Goal: Information Seeking & Learning: Learn about a topic

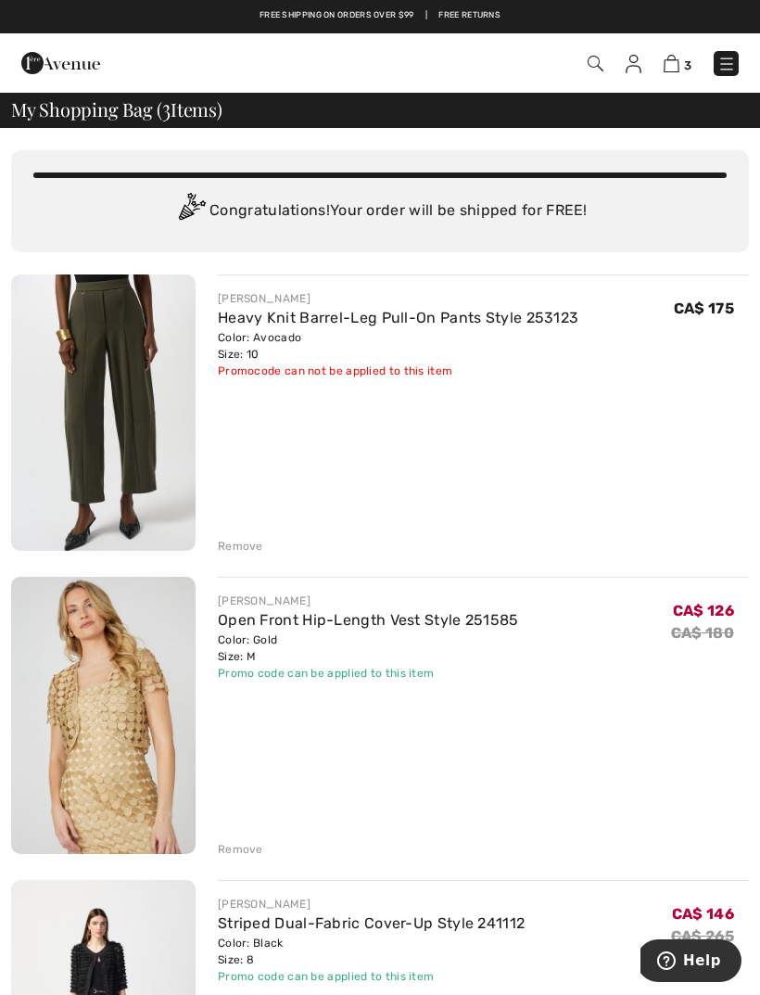
click at [723, 65] on img at bounding box center [727, 64] width 19 height 19
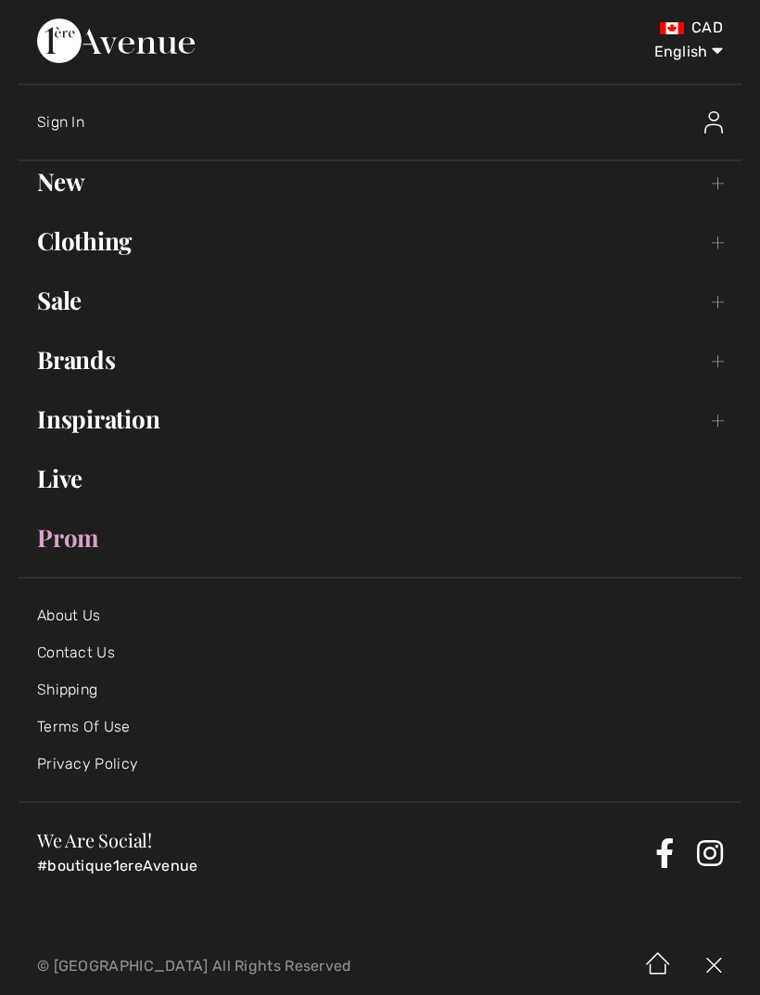
click at [715, 185] on link "New Toggle submenu" at bounding box center [380, 181] width 723 height 41
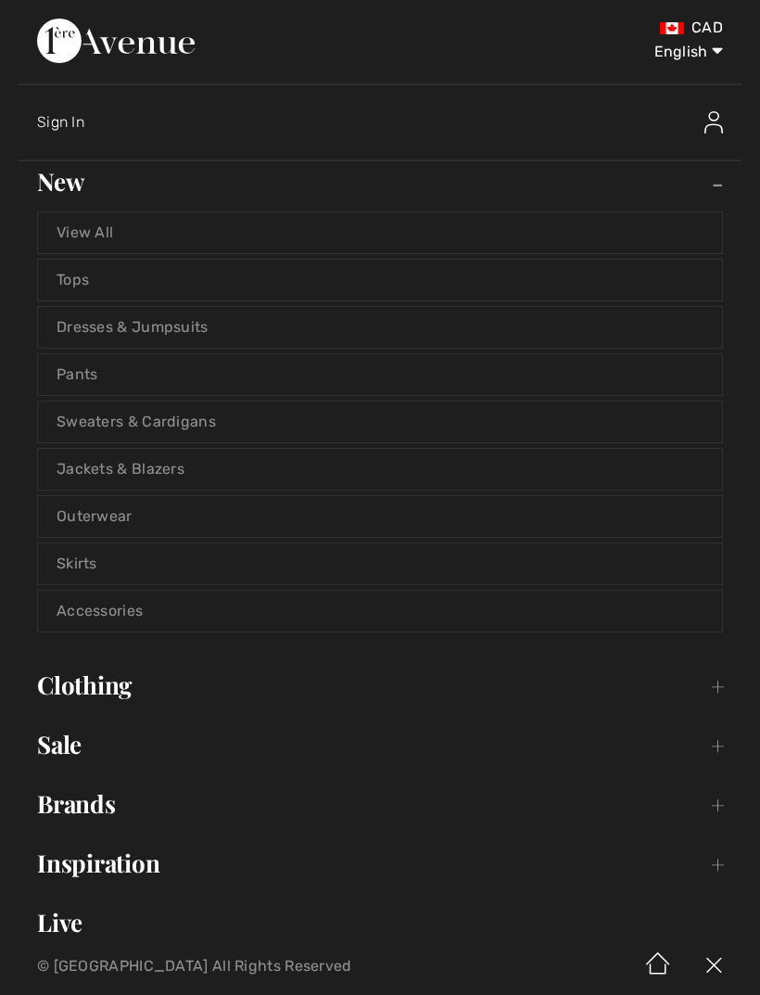
click at [203, 478] on link "Jackets & Blazers" at bounding box center [380, 469] width 684 height 41
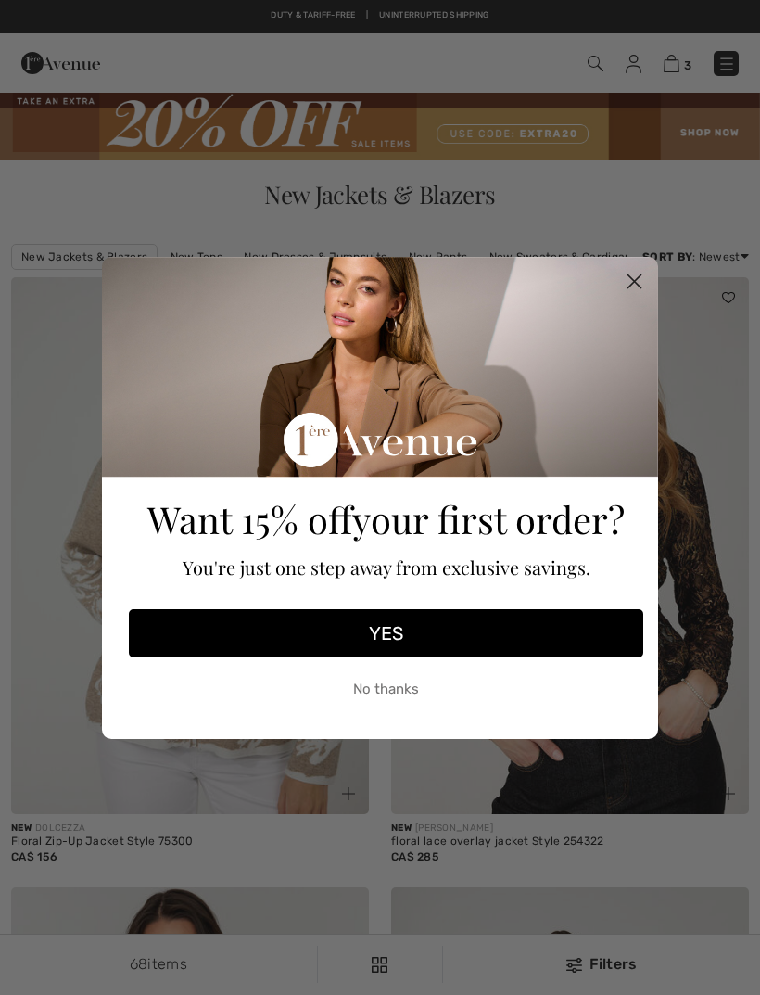
checkbox input "true"
click at [643, 285] on circle "Close dialog" at bounding box center [635, 280] width 31 height 31
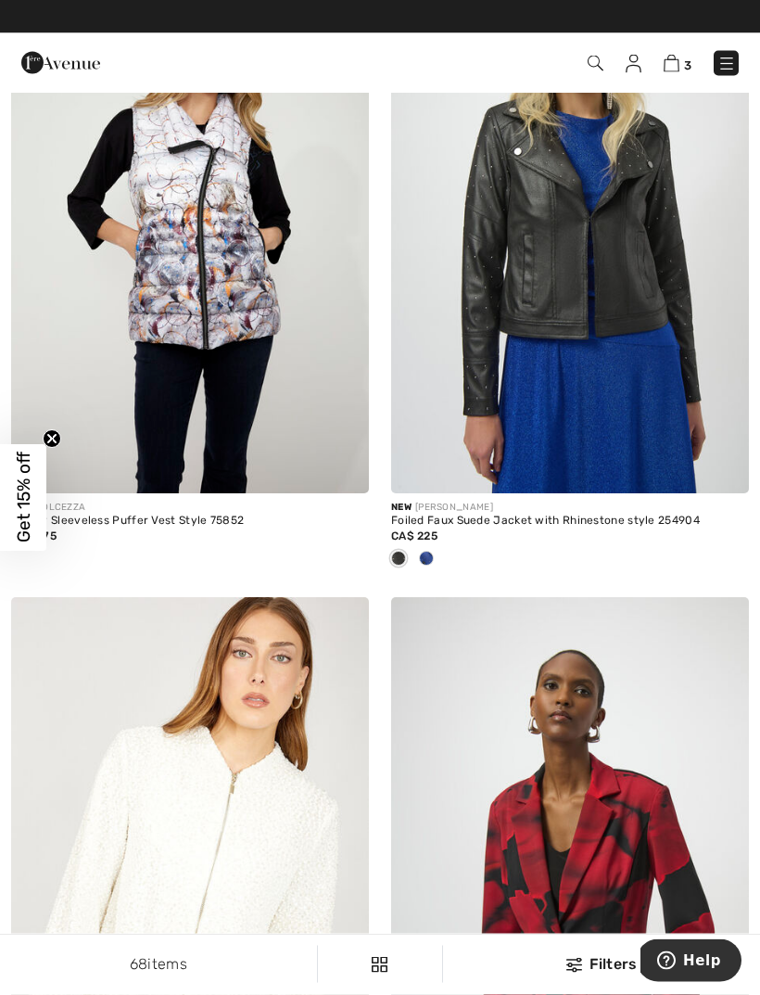
scroll to position [5390, 0]
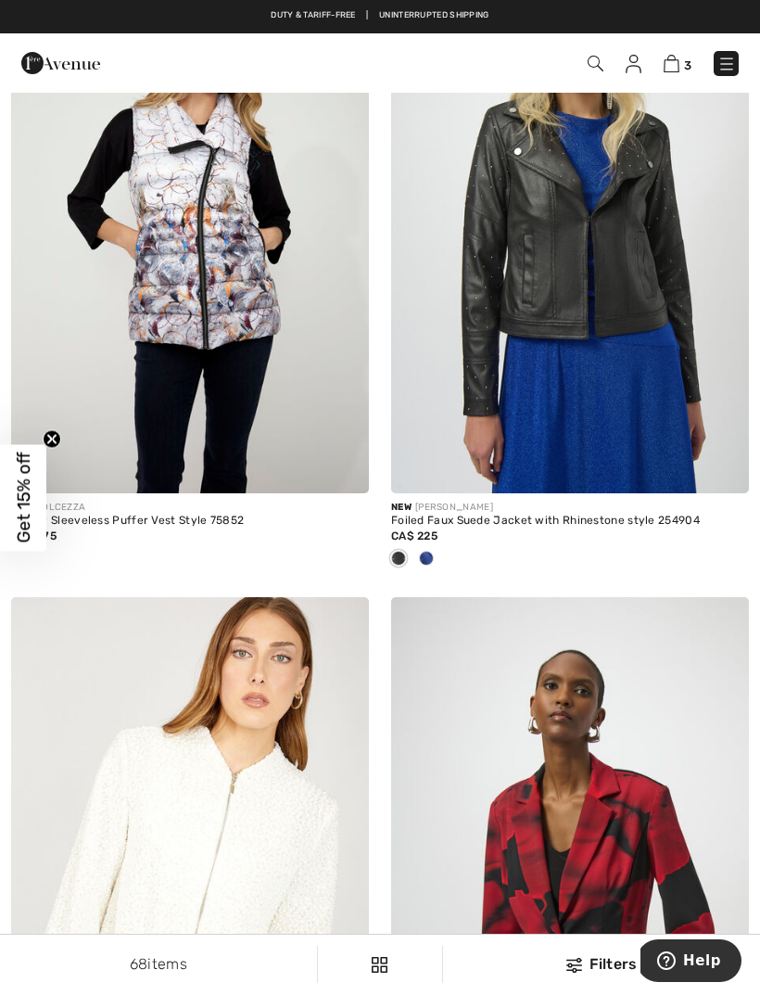
click at [599, 63] on img at bounding box center [596, 64] width 16 height 16
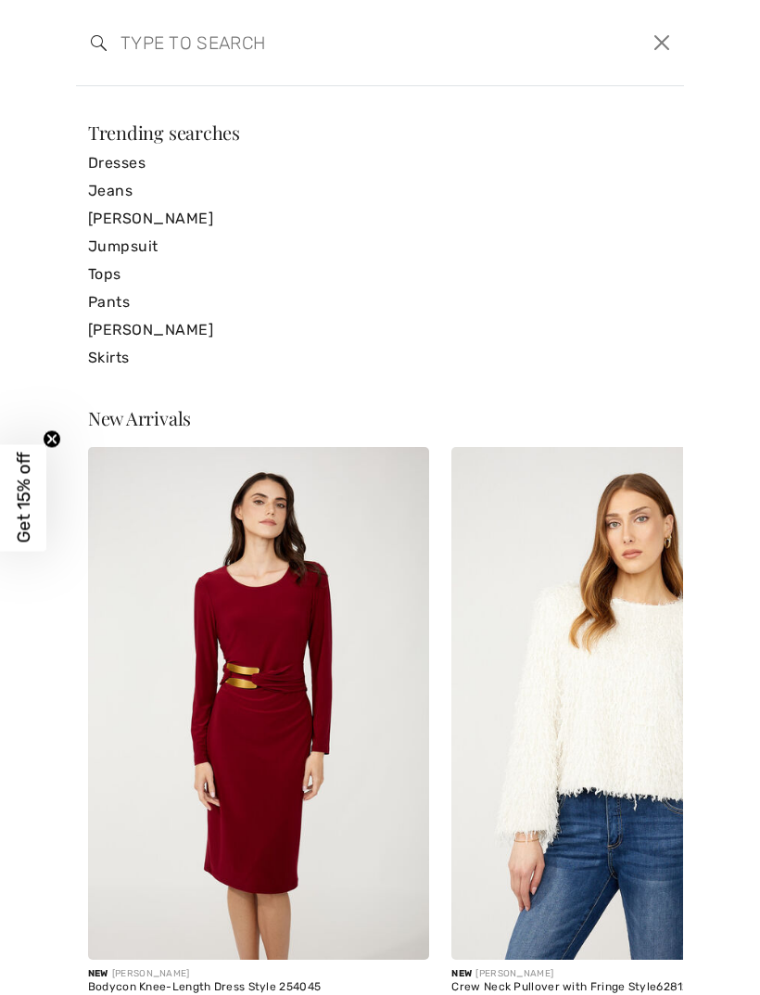
click at [202, 46] on input "search" at bounding box center [315, 43] width 417 height 56
click at [150, 51] on input "search" at bounding box center [315, 43] width 417 height 56
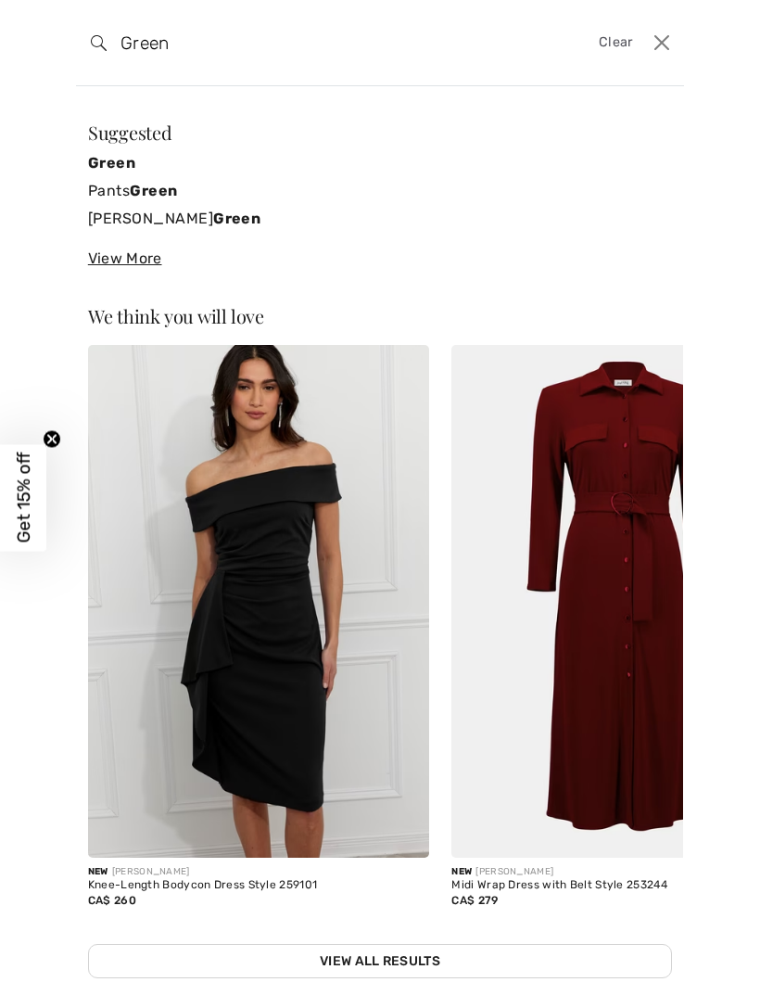
type input "Green"
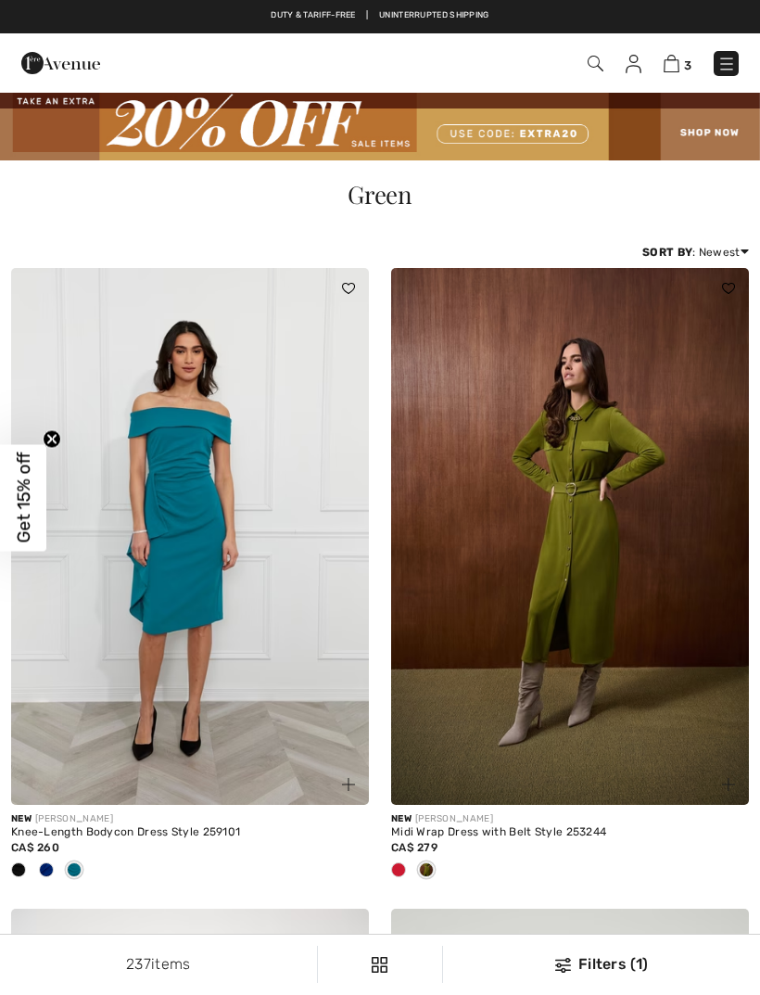
checkbox input "true"
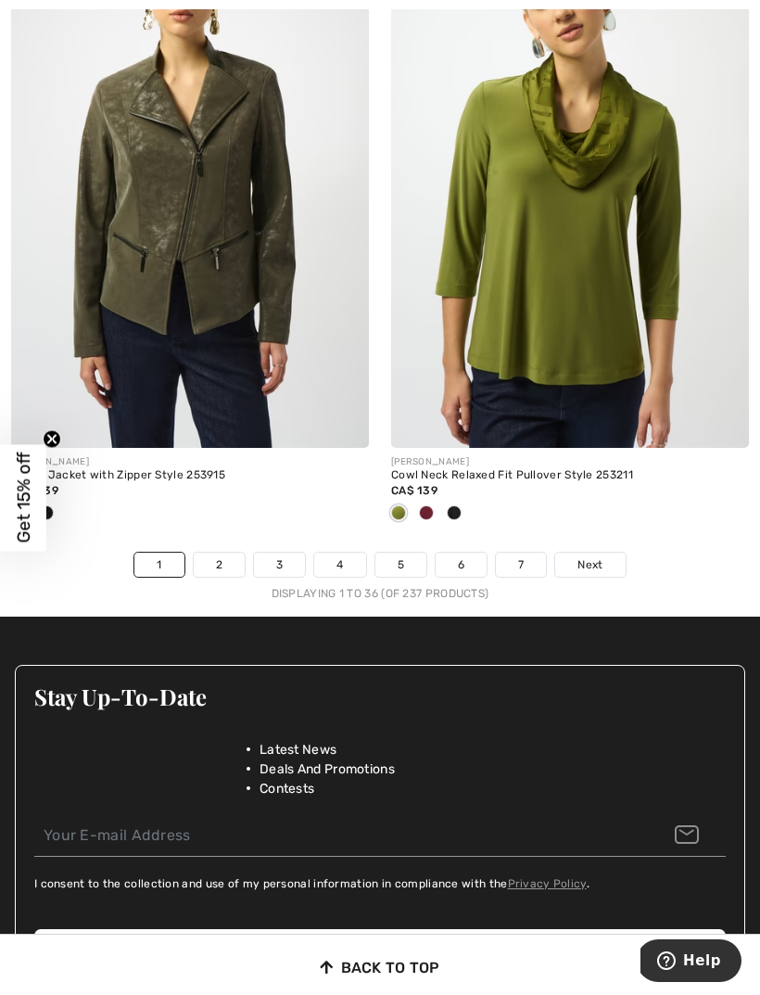
scroll to position [11505, 0]
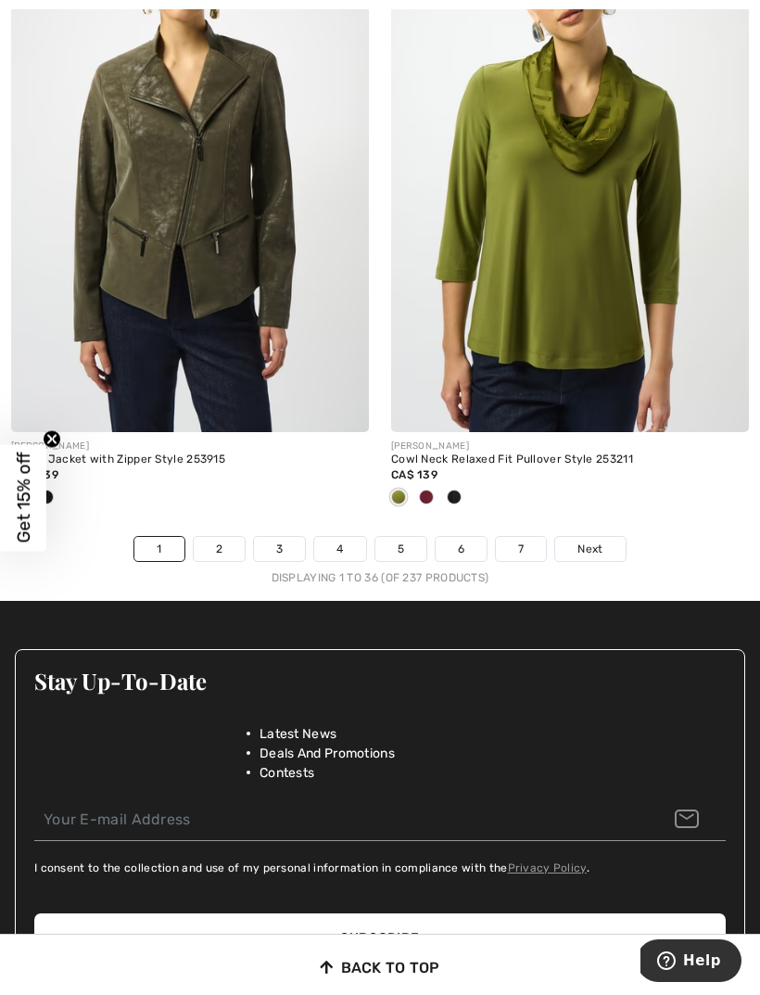
click at [594, 541] on span "Next" at bounding box center [590, 549] width 25 height 17
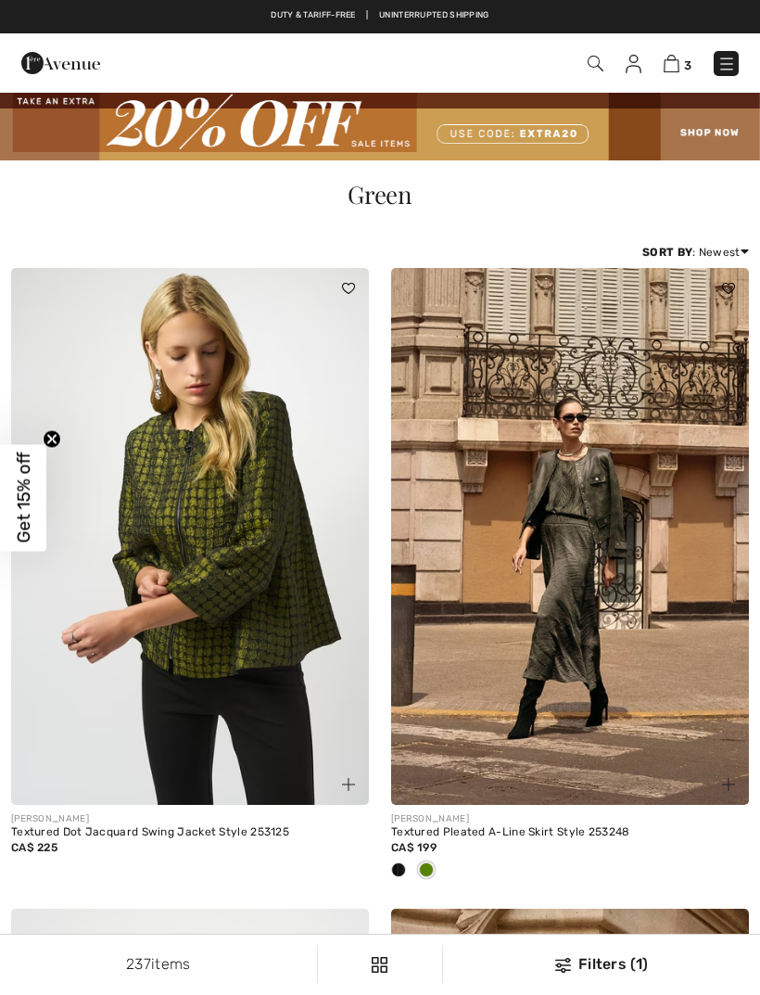
checkbox input "true"
click at [661, 685] on img at bounding box center [570, 536] width 358 height 537
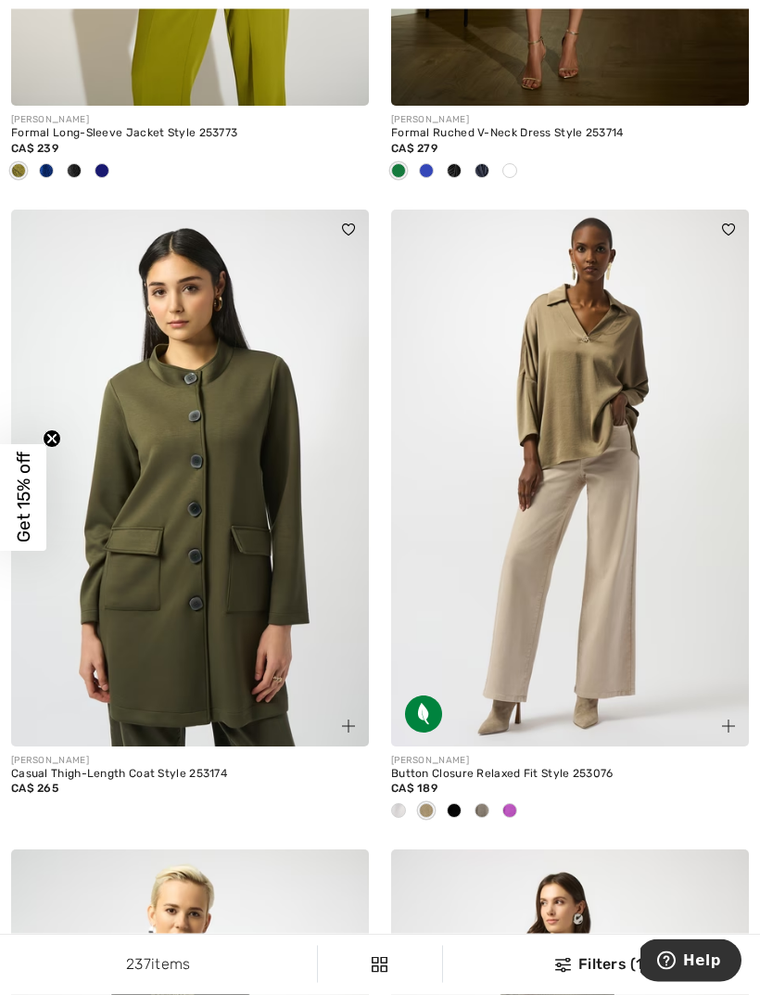
scroll to position [1982, 0]
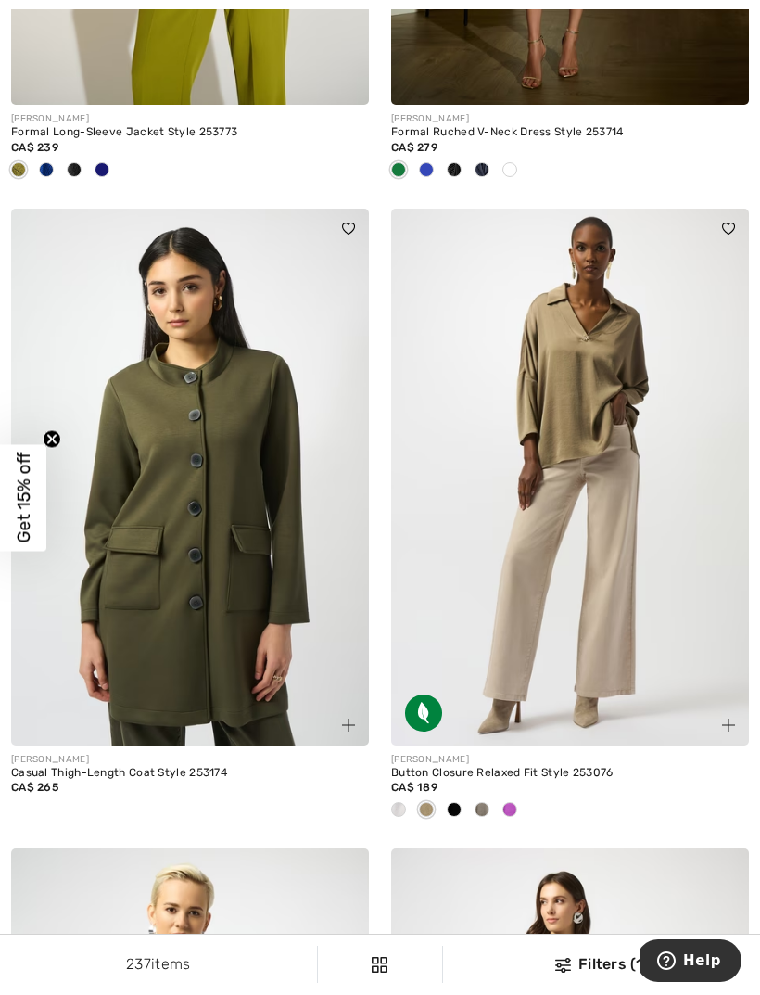
click at [486, 811] on span at bounding box center [482, 809] width 15 height 15
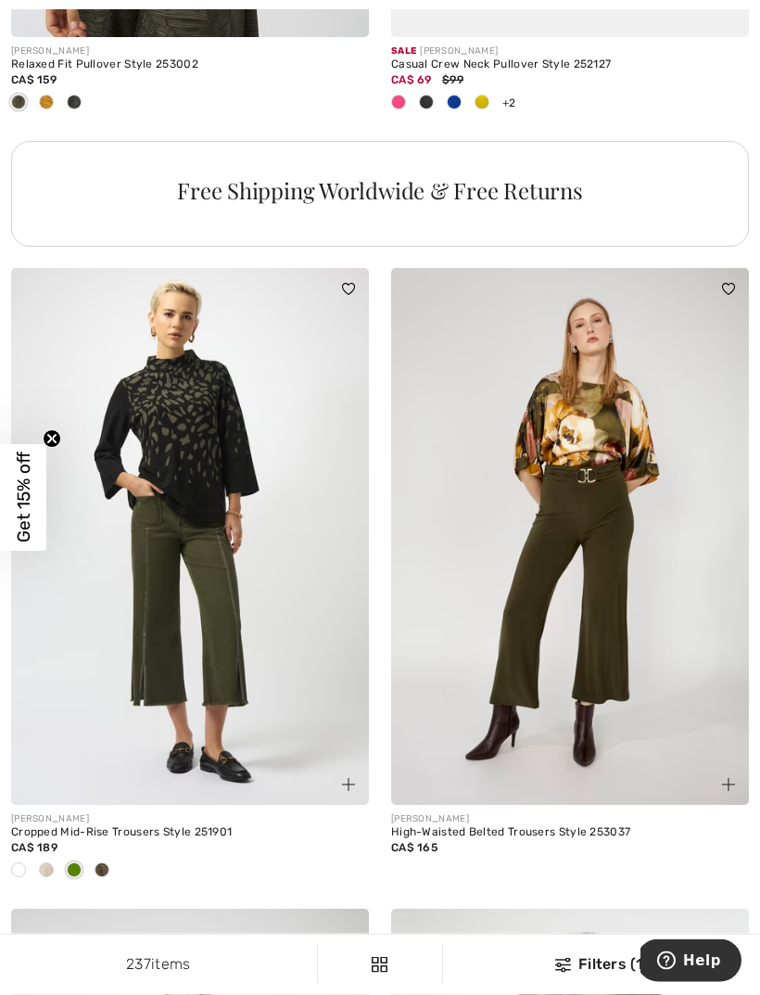
scroll to position [3972, 0]
click at [276, 729] on img at bounding box center [190, 535] width 358 height 537
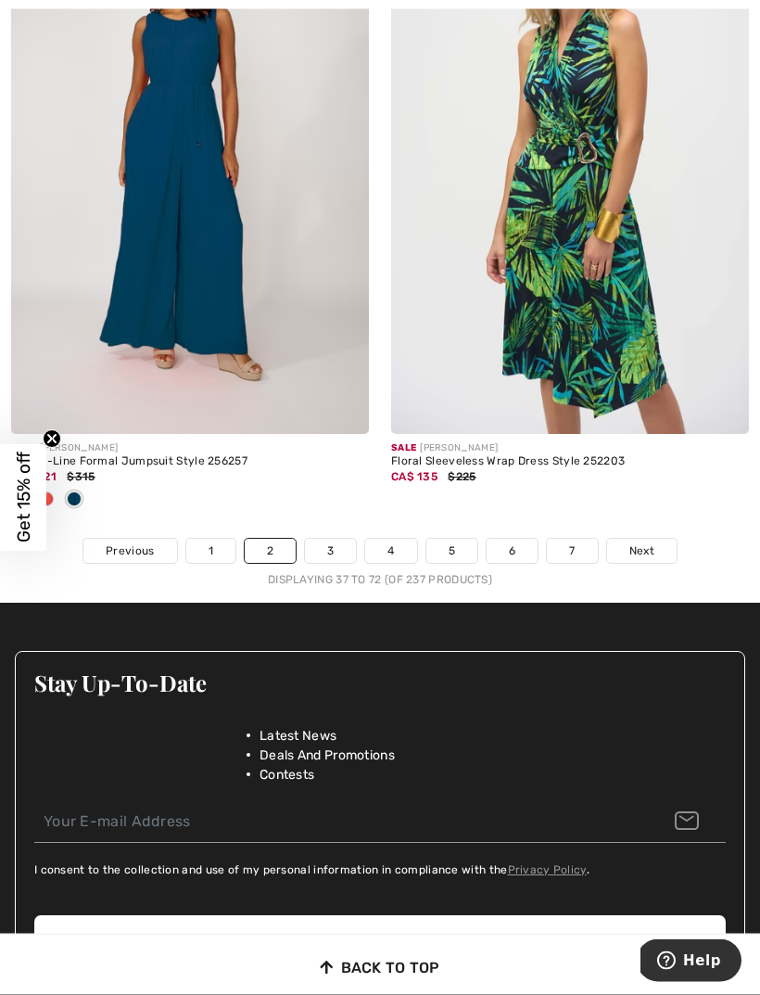
scroll to position [11472, 0]
click at [642, 543] on span "Next" at bounding box center [642, 551] width 25 height 17
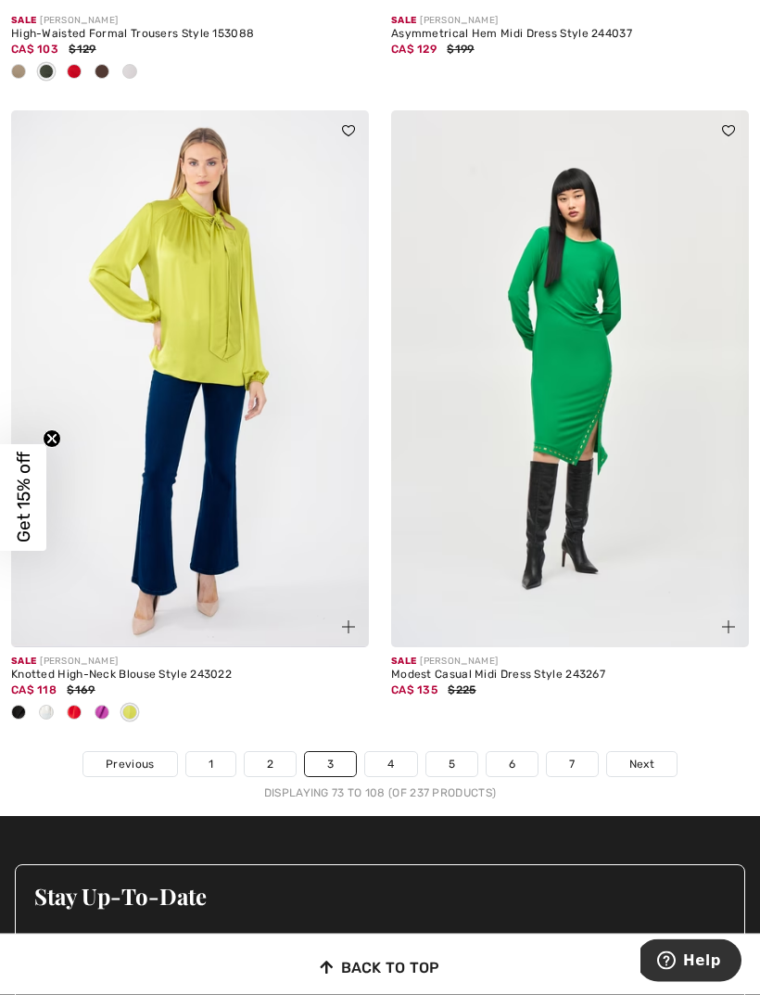
scroll to position [11302, 0]
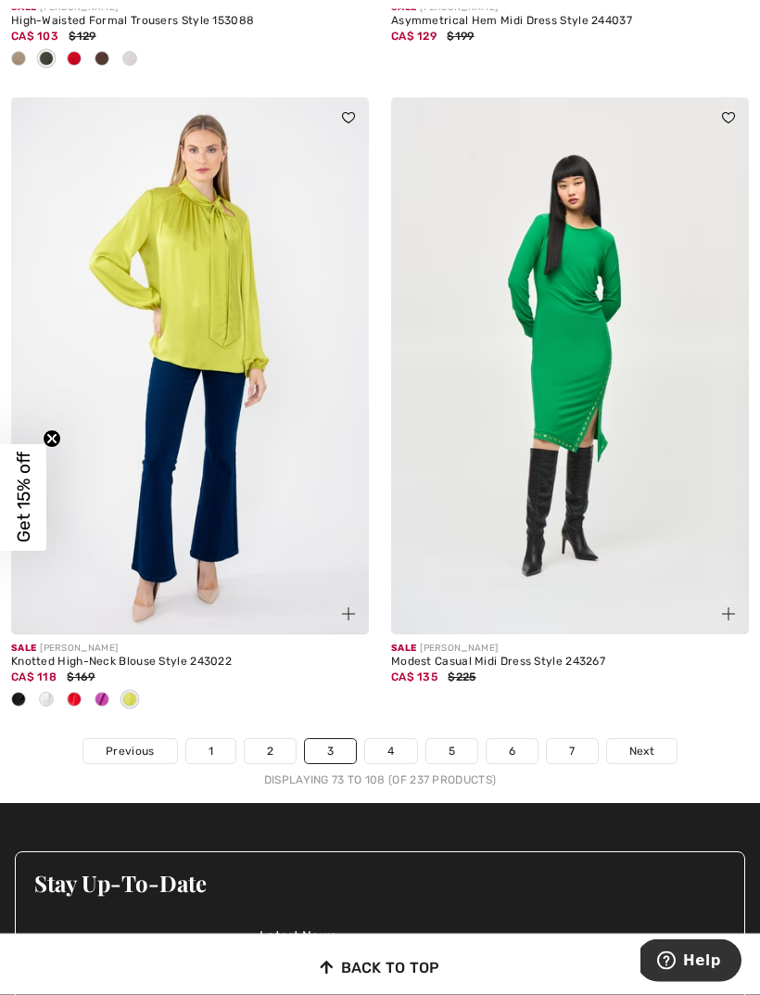
click at [390, 740] on link "4" at bounding box center [390, 752] width 51 height 24
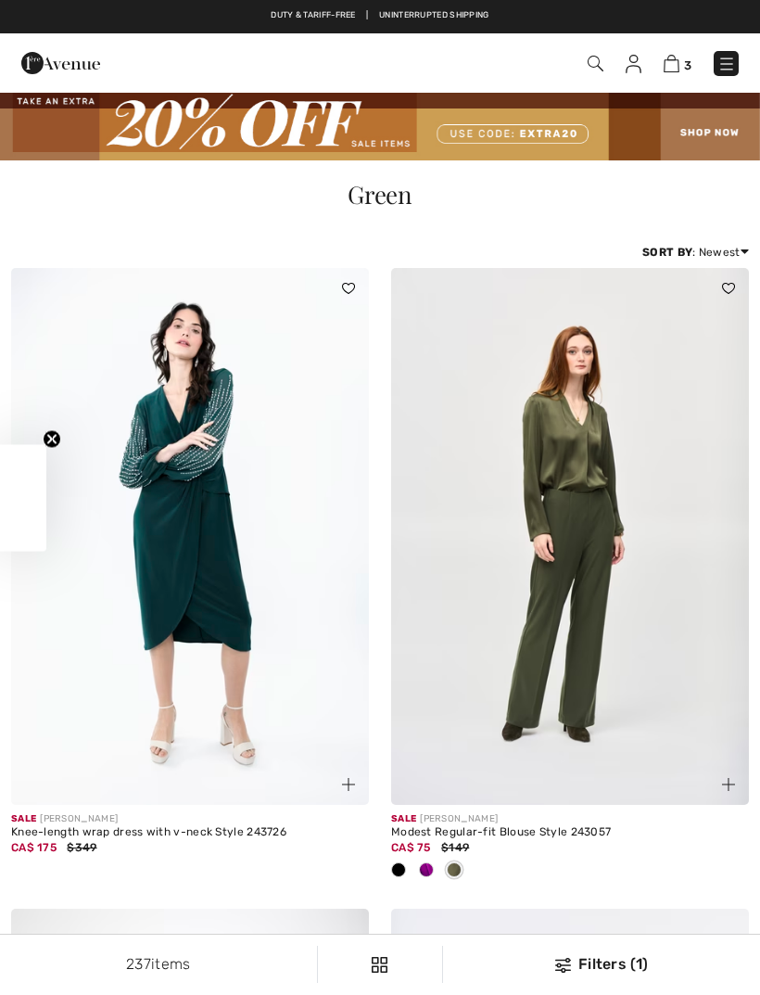
checkbox input "true"
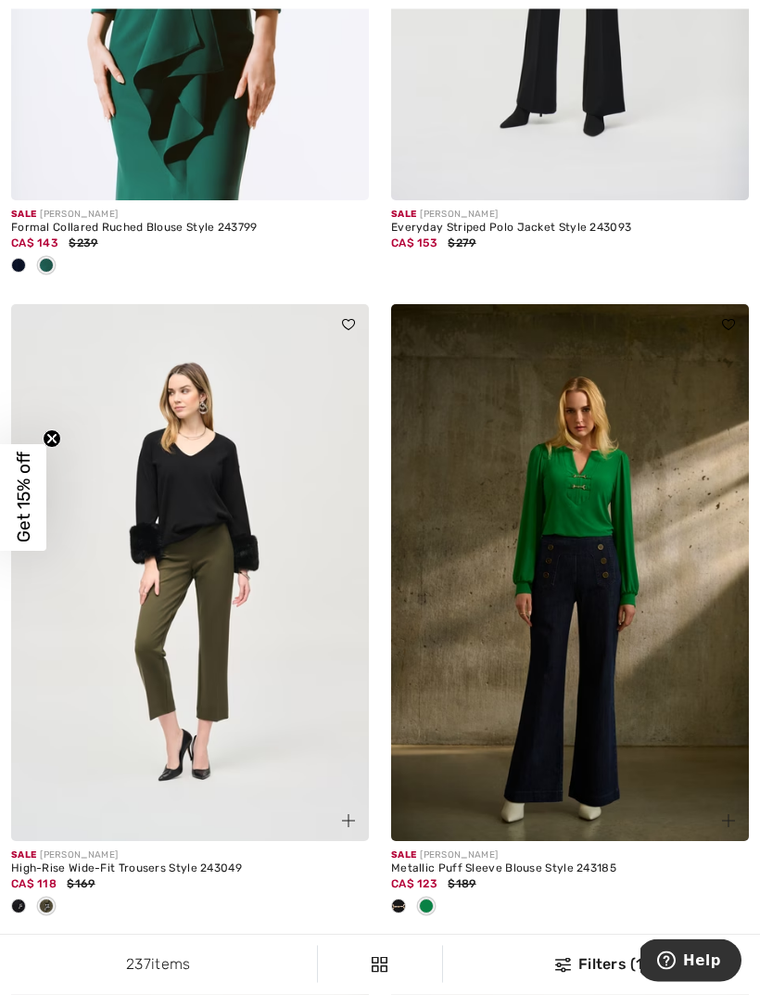
scroll to position [5217, 0]
click at [274, 751] on img at bounding box center [190, 572] width 358 height 537
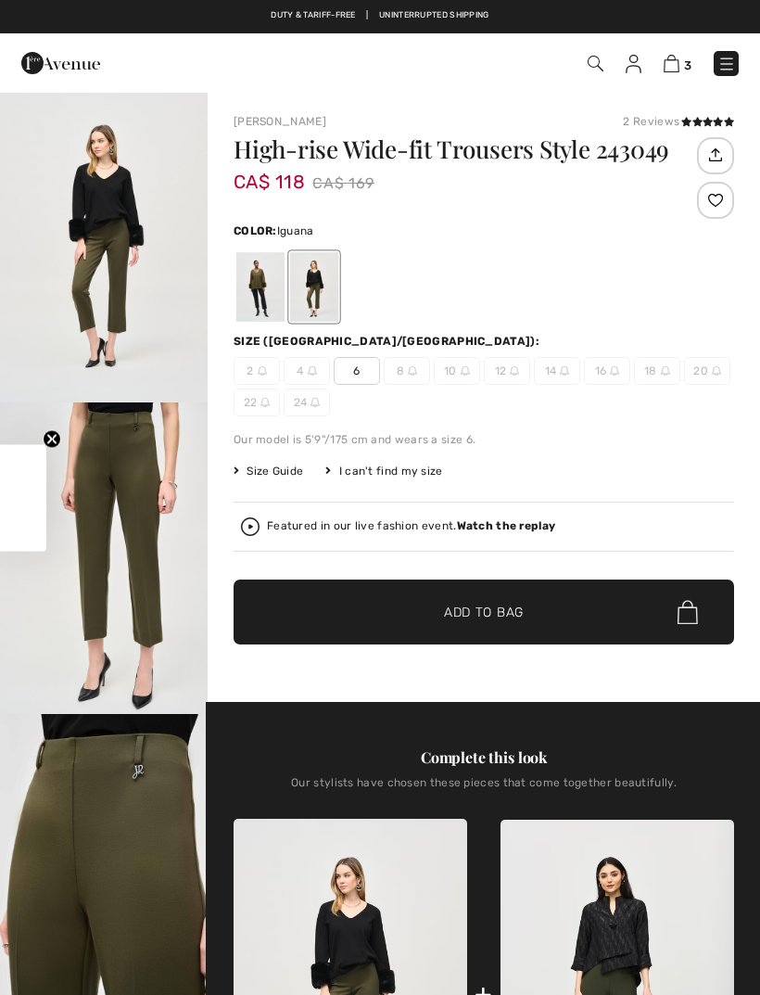
checkbox input "true"
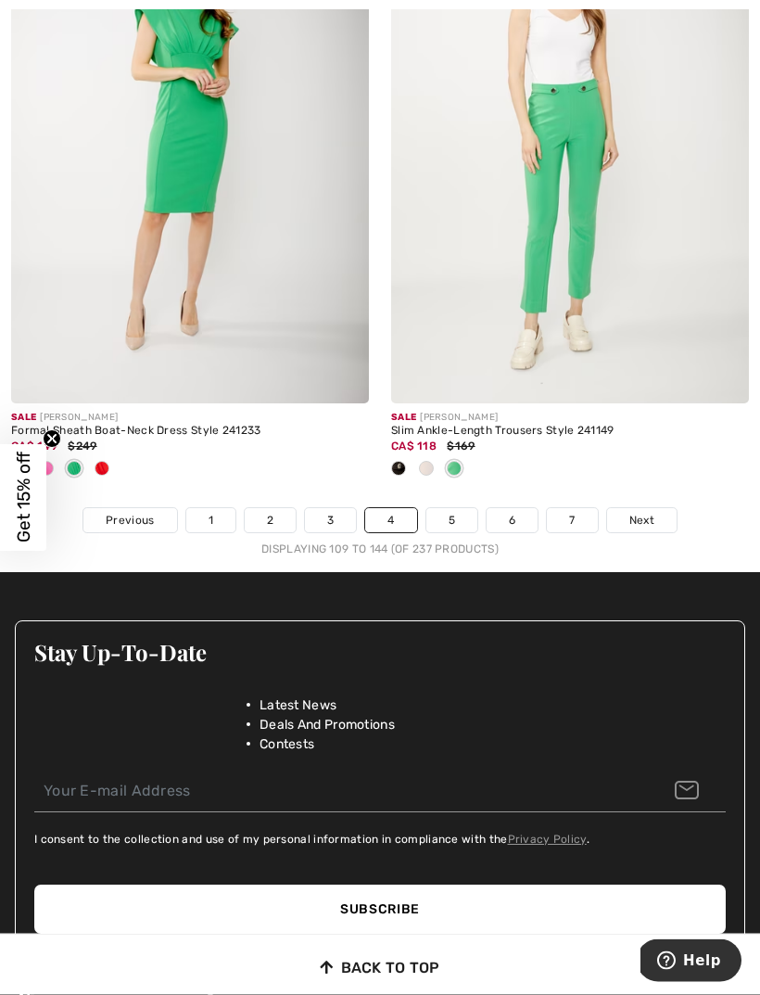
scroll to position [11533, 0]
click at [457, 508] on link "5" at bounding box center [452, 520] width 51 height 24
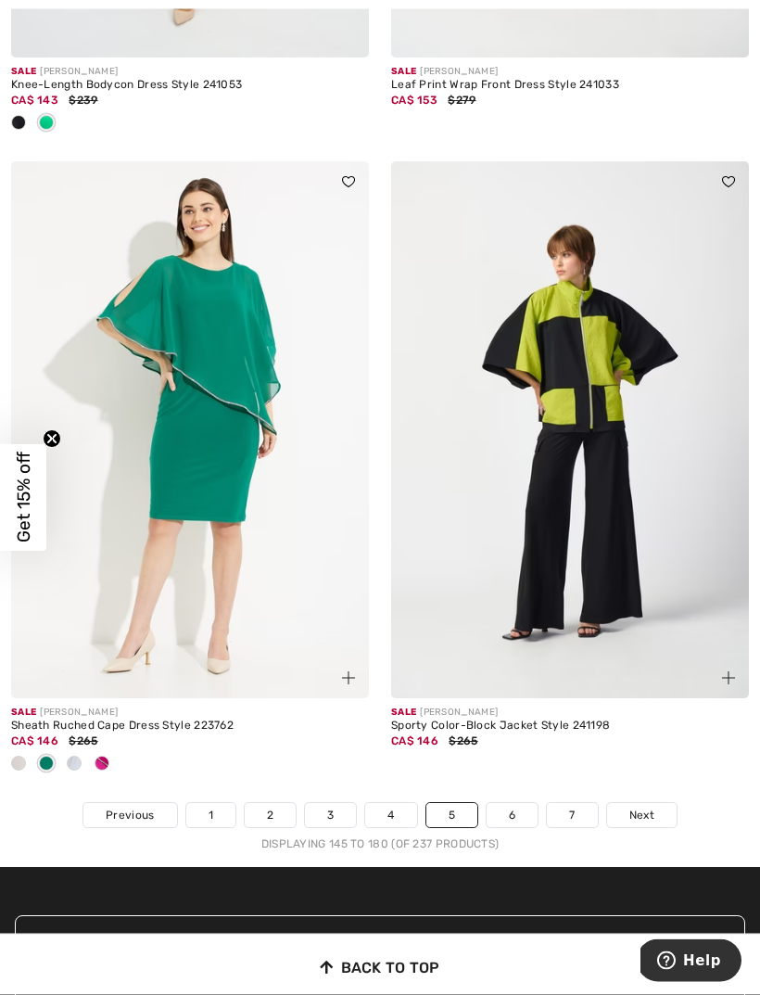
scroll to position [11208, 0]
click at [519, 803] on link "6" at bounding box center [512, 815] width 51 height 24
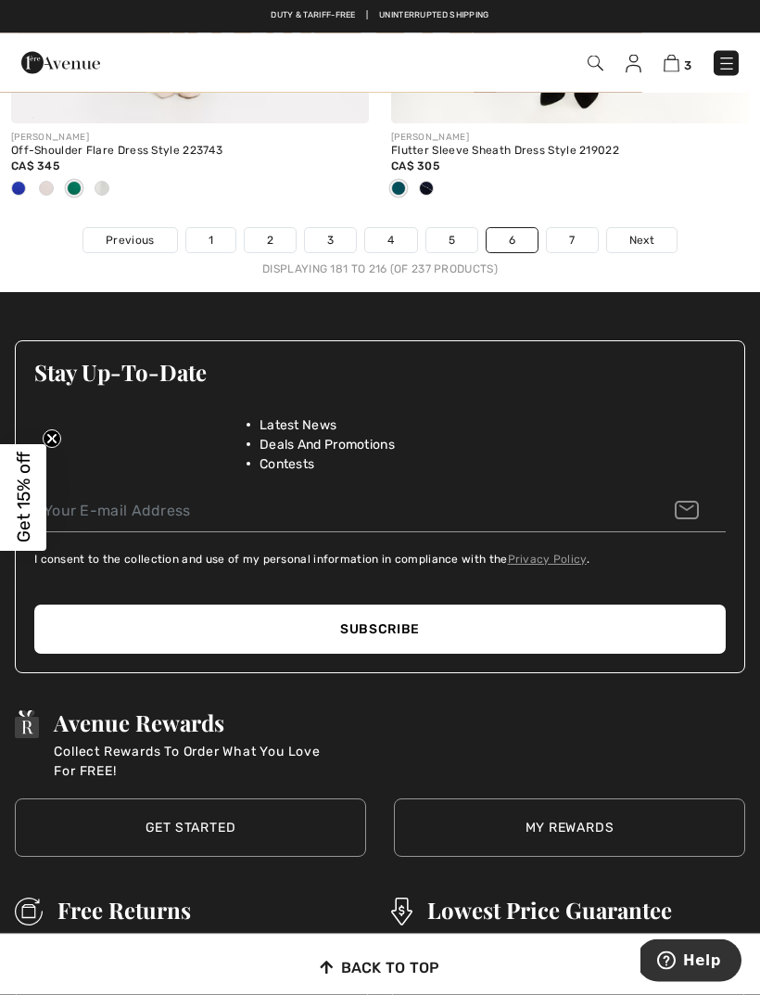
scroll to position [11779, 0]
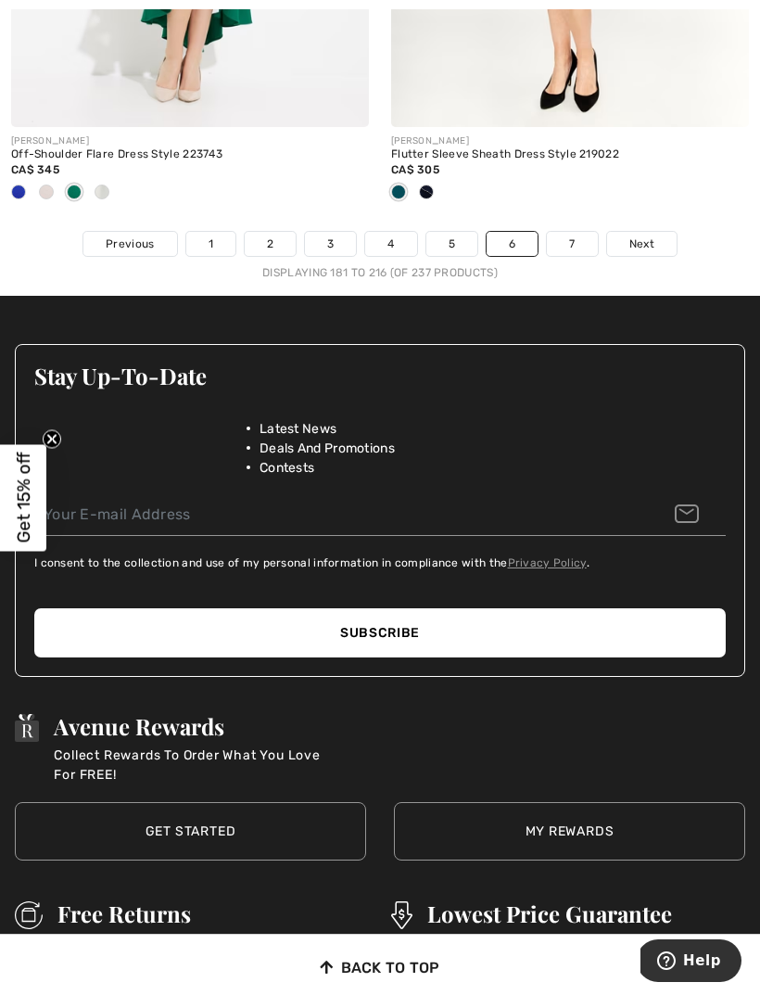
click at [581, 232] on link "7" at bounding box center [572, 244] width 50 height 24
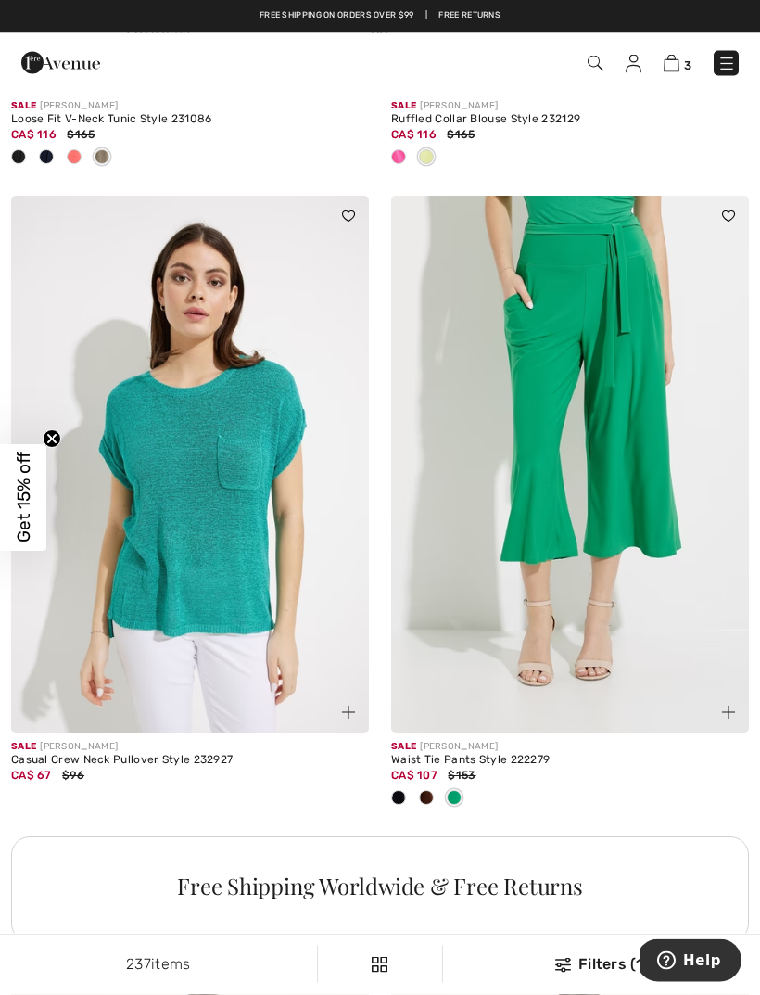
scroll to position [3276, 0]
click at [435, 795] on div at bounding box center [427, 799] width 28 height 31
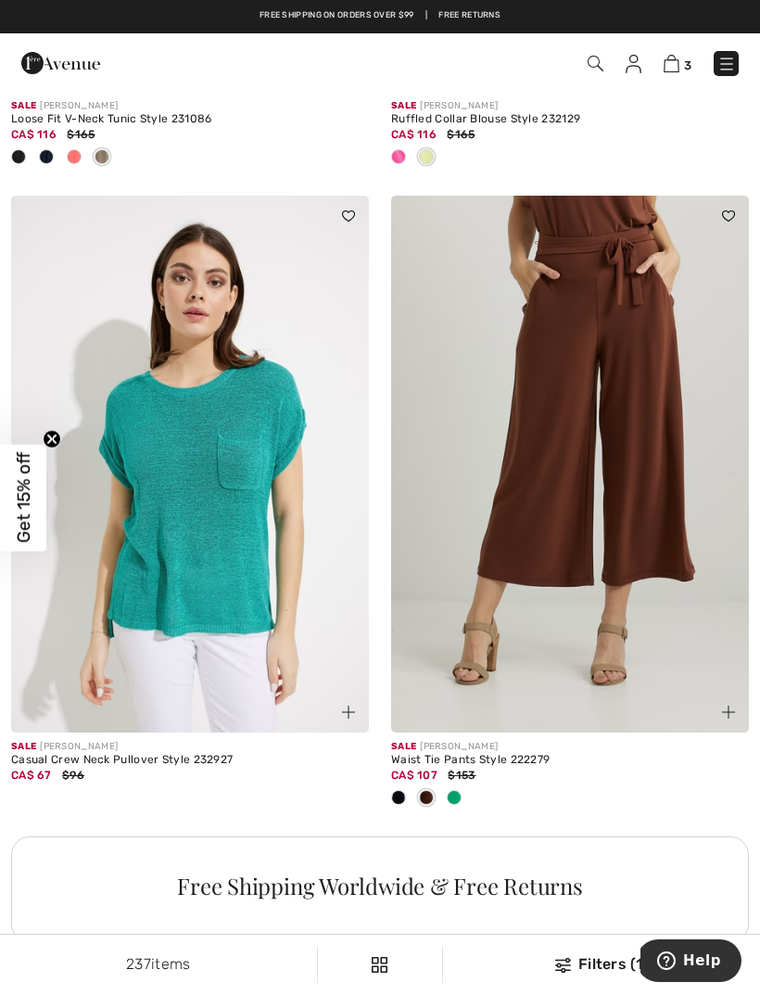
click at [413, 787] on div at bounding box center [427, 799] width 28 height 31
click at [404, 798] on span at bounding box center [398, 797] width 15 height 15
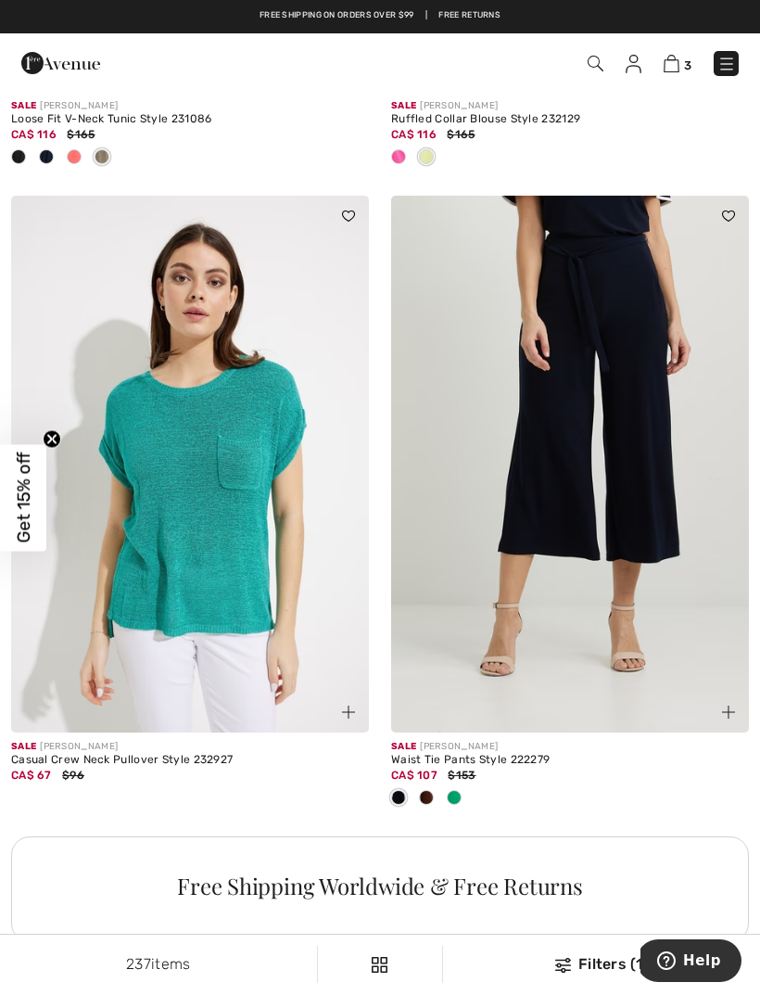
click at [406, 793] on span at bounding box center [398, 797] width 15 height 15
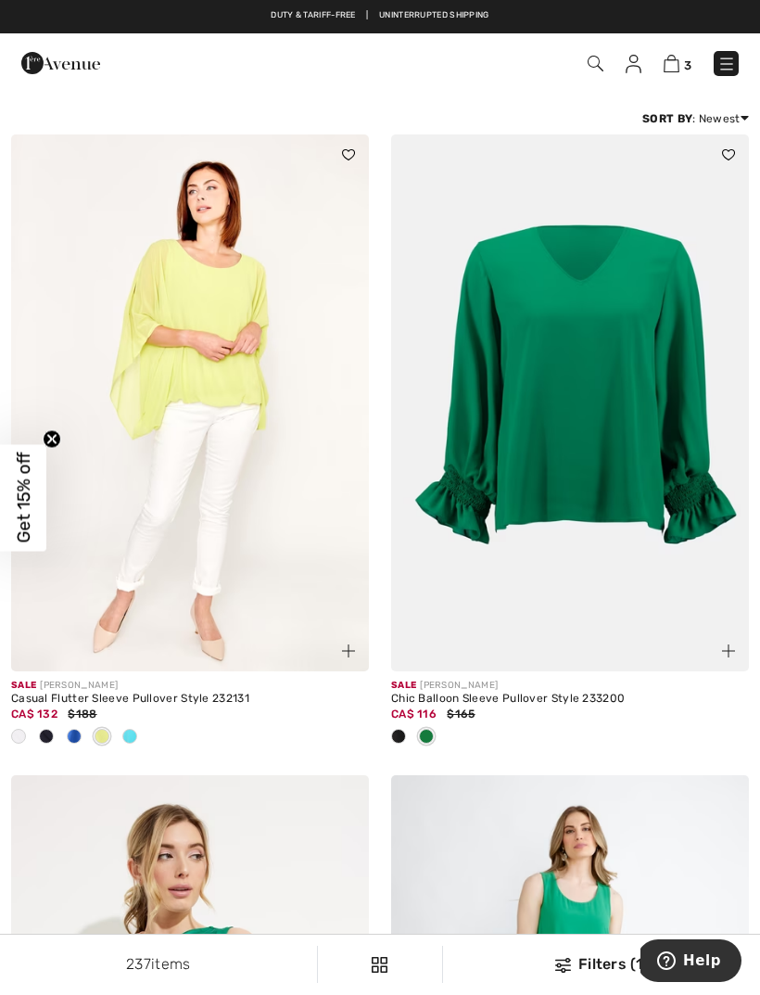
scroll to position [0, 0]
